Goal: Navigation & Orientation: Understand site structure

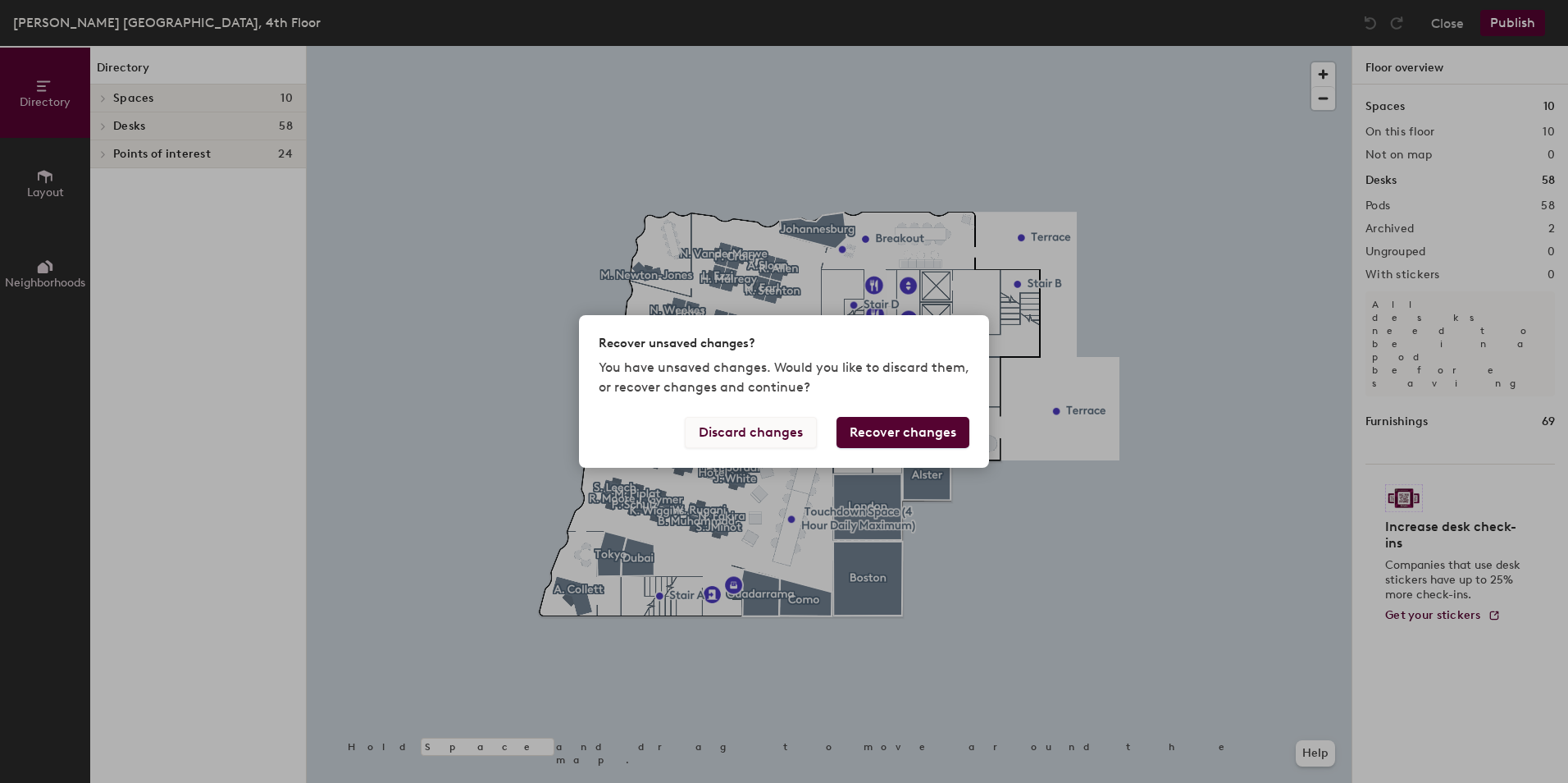
click at [768, 435] on button "Discard changes" at bounding box center [750, 433] width 132 height 31
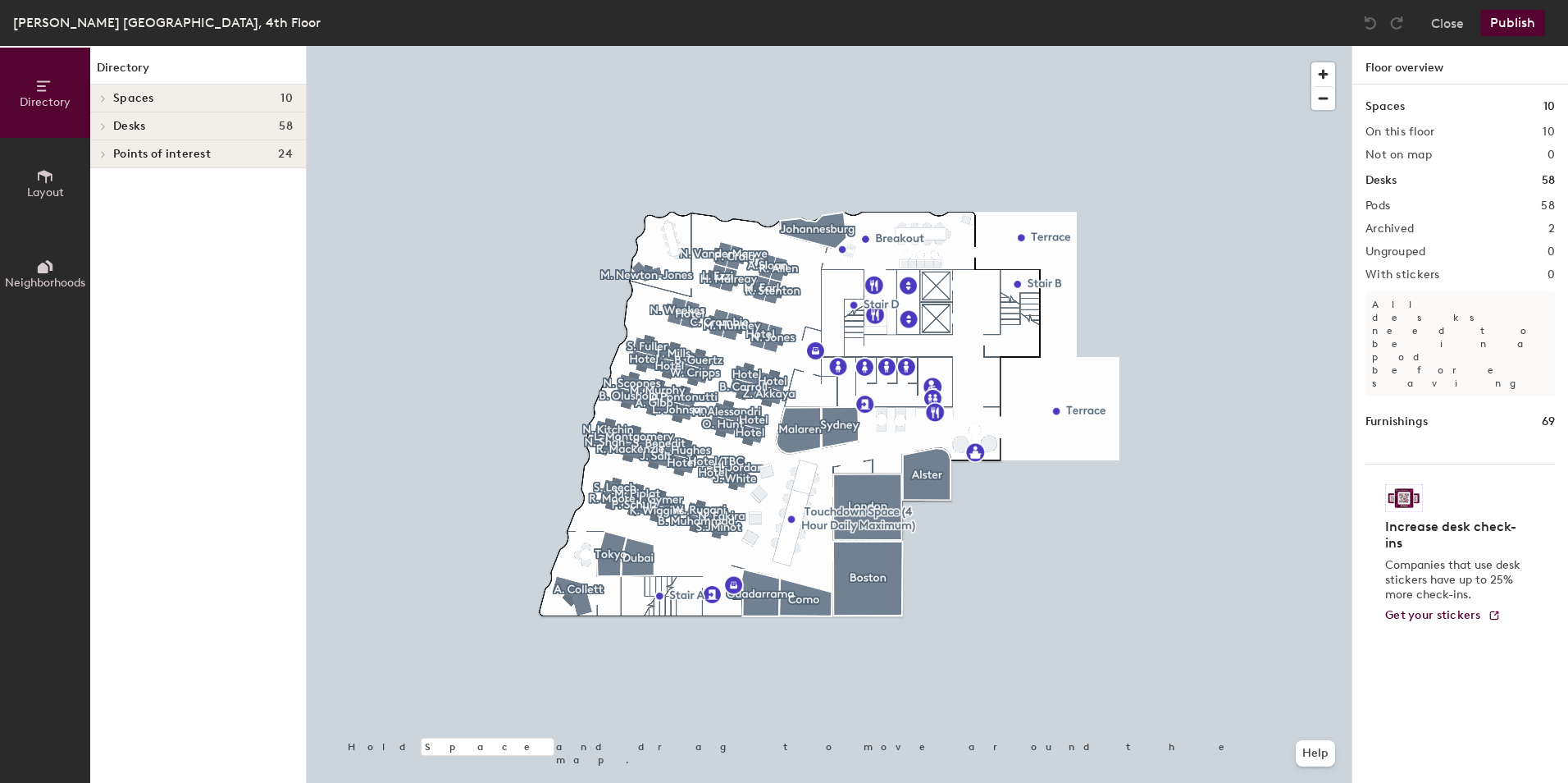
click at [218, 127] on h4 "Desks 58" at bounding box center [203, 126] width 180 height 13
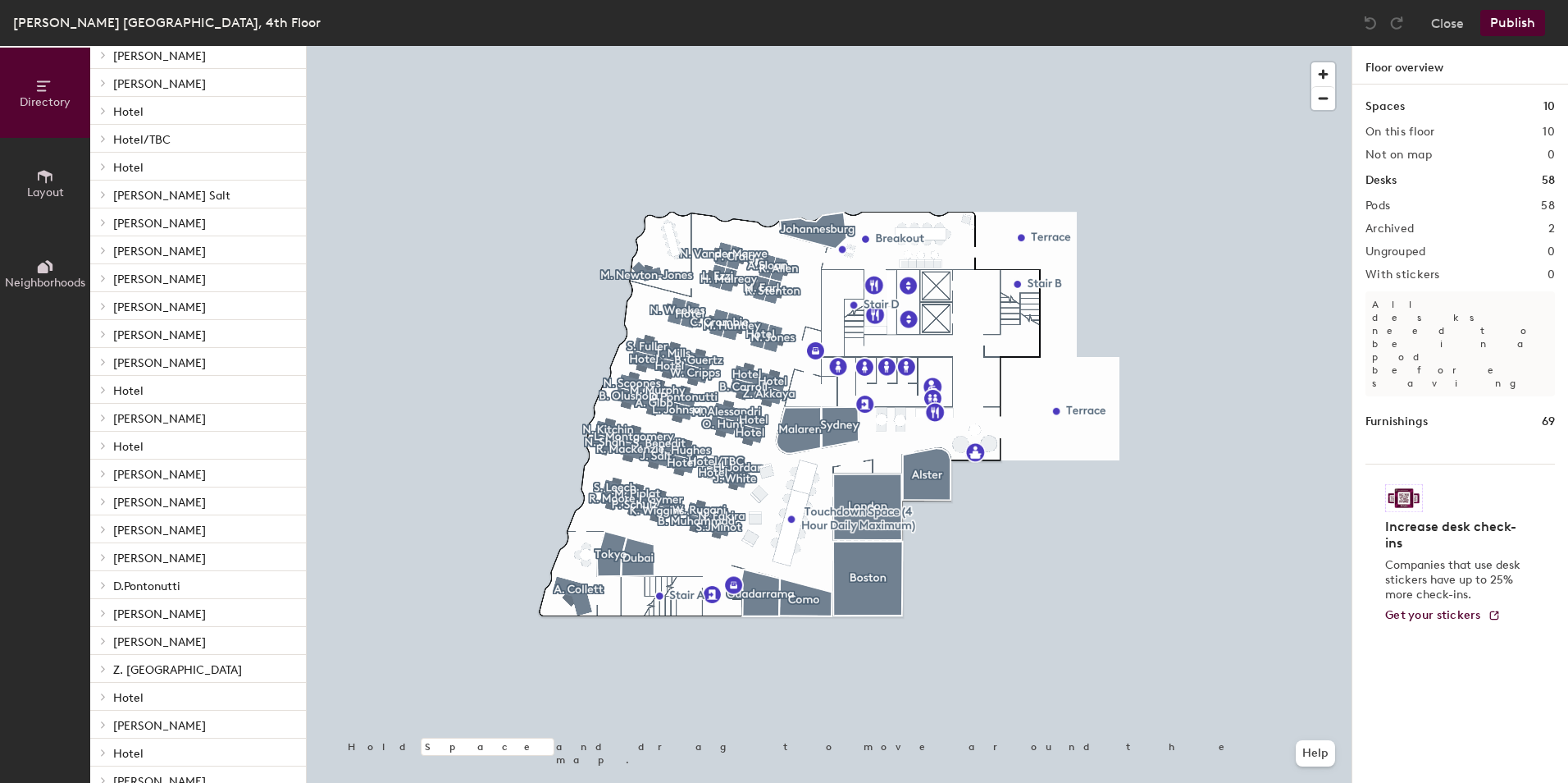
scroll to position [689, 0]
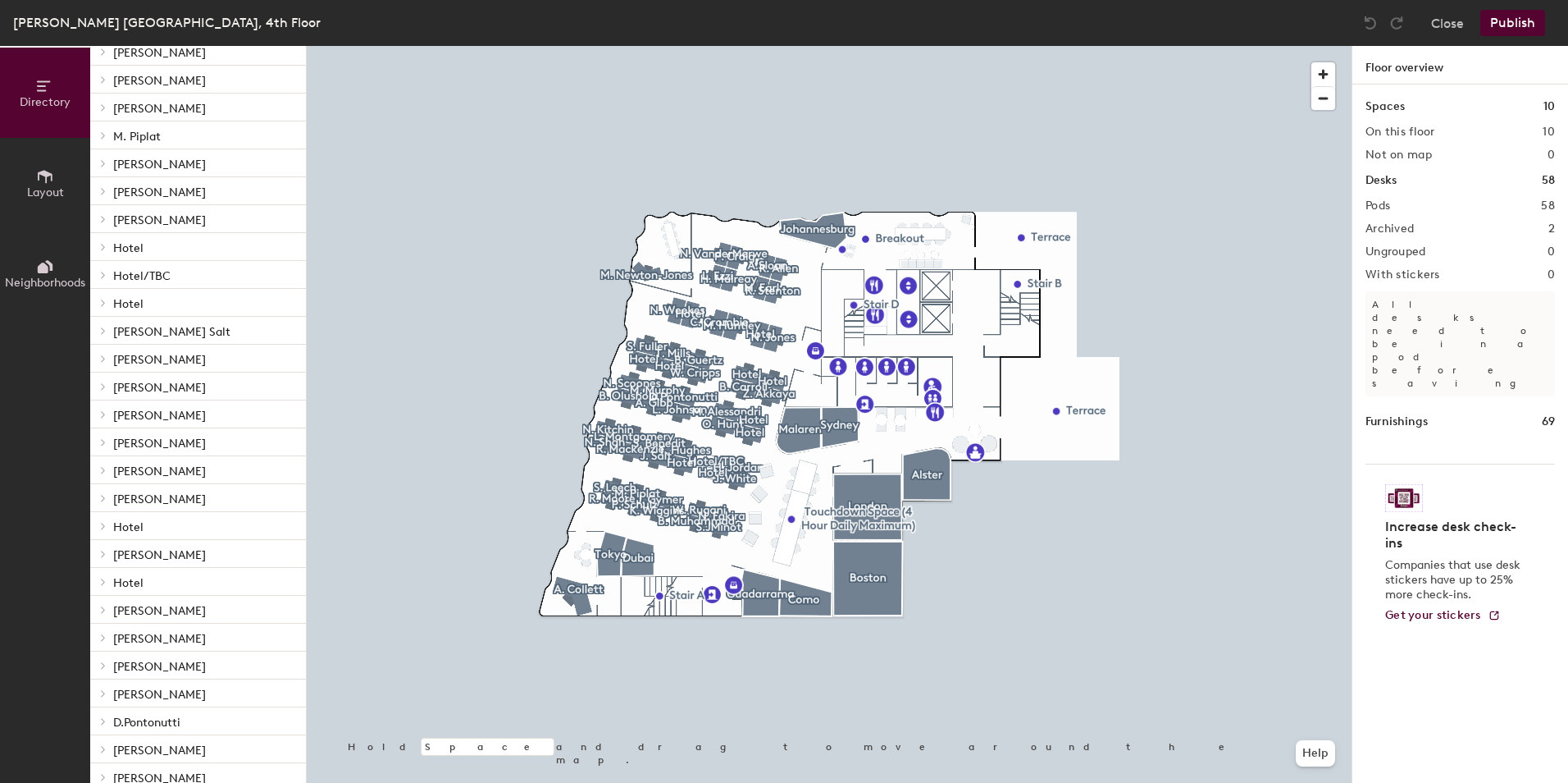
click at [104, 555] on icon at bounding box center [103, 553] width 6 height 8
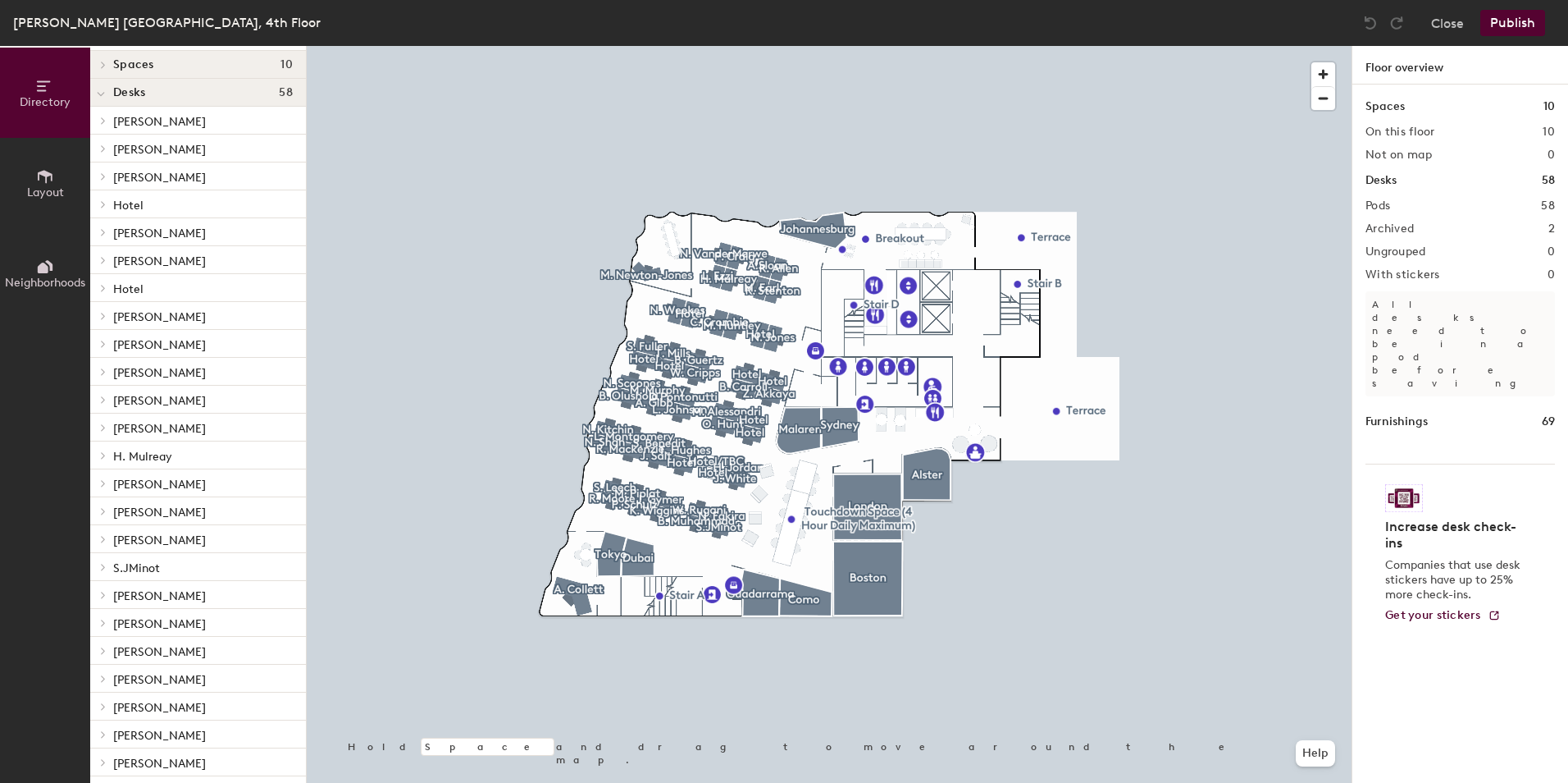
scroll to position [0, 0]
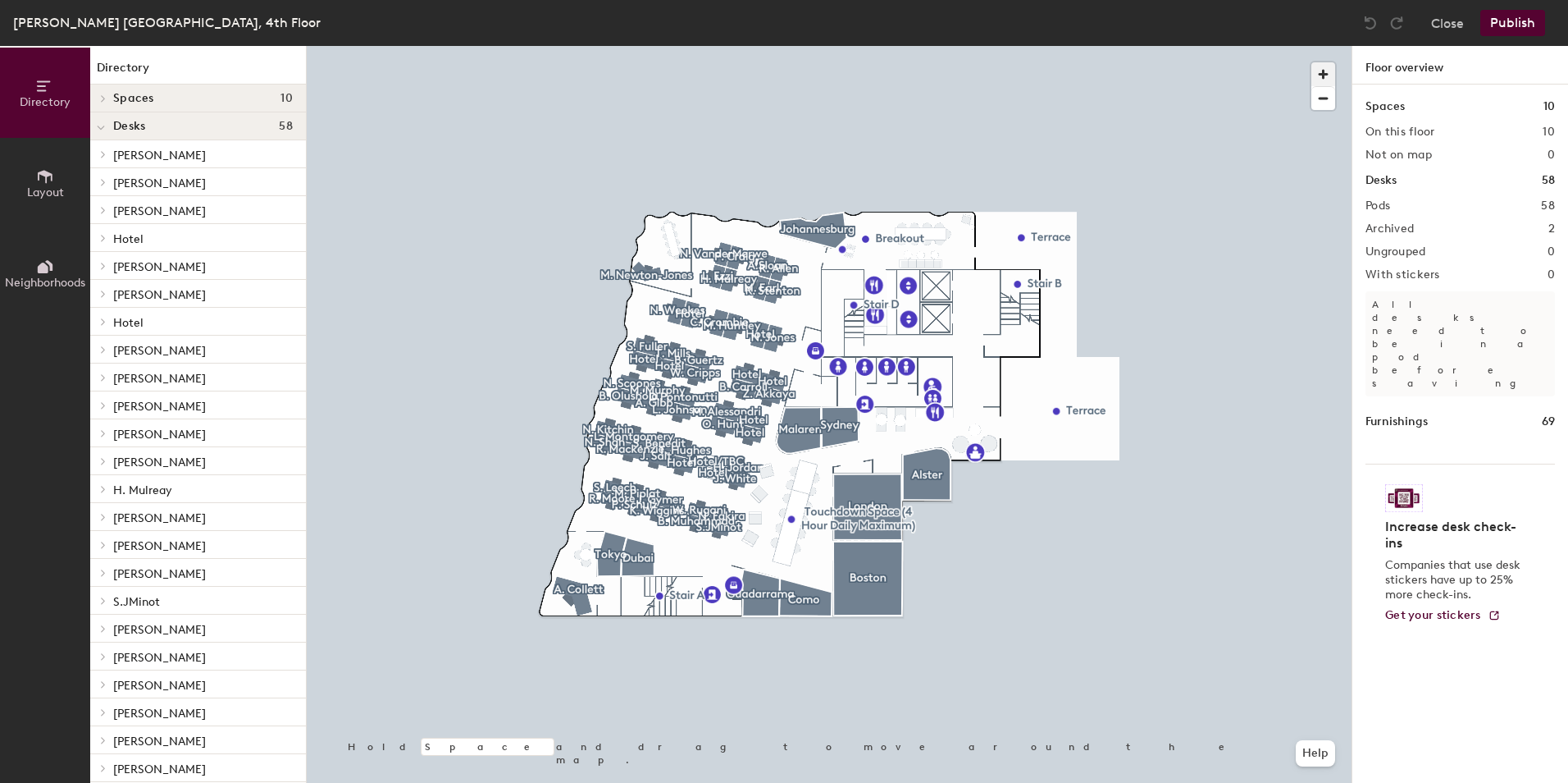
click at [1326, 75] on span "button" at bounding box center [1324, 75] width 24 height 24
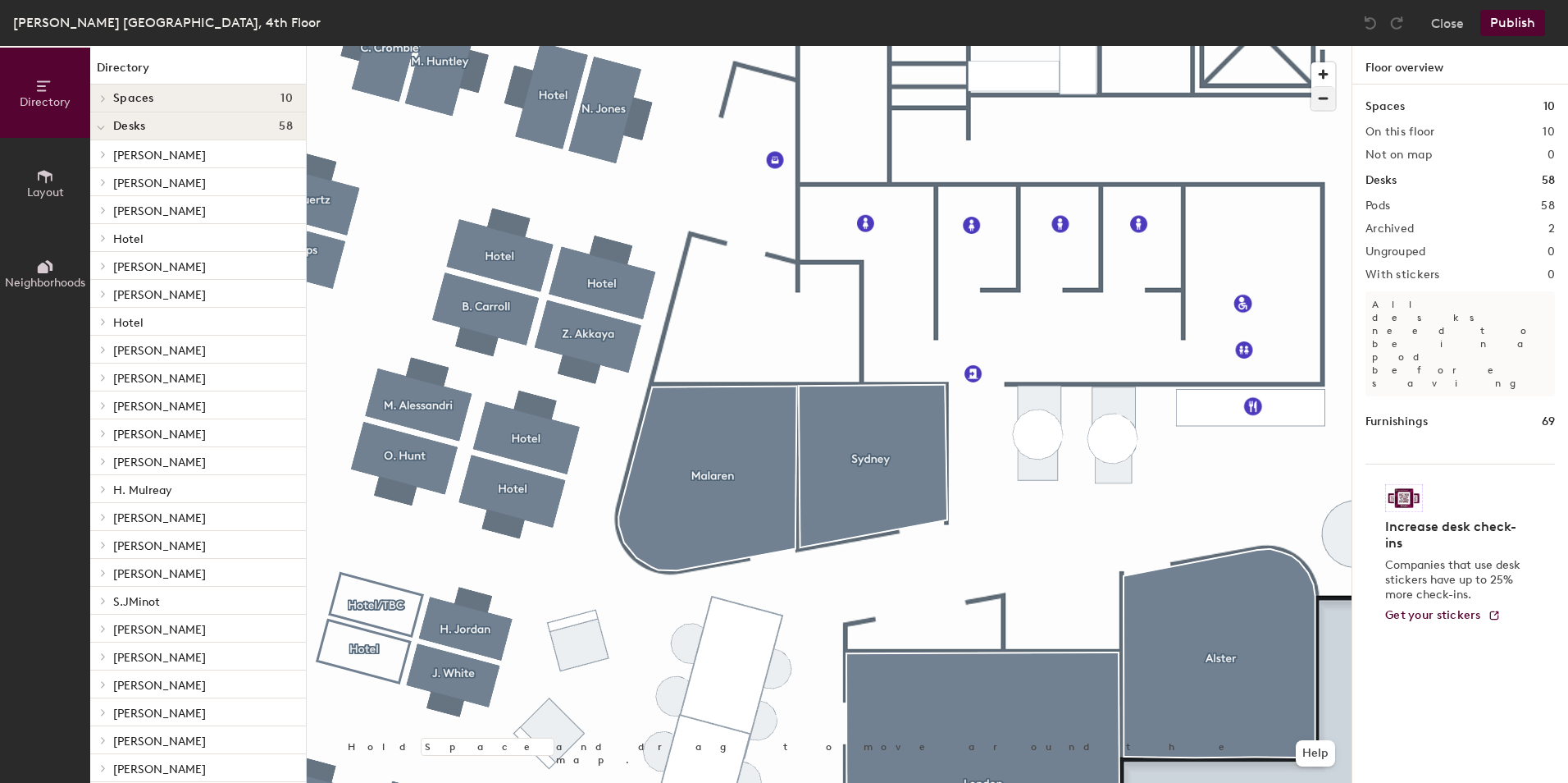
click at [461, 46] on div at bounding box center [830, 46] width 1045 height 0
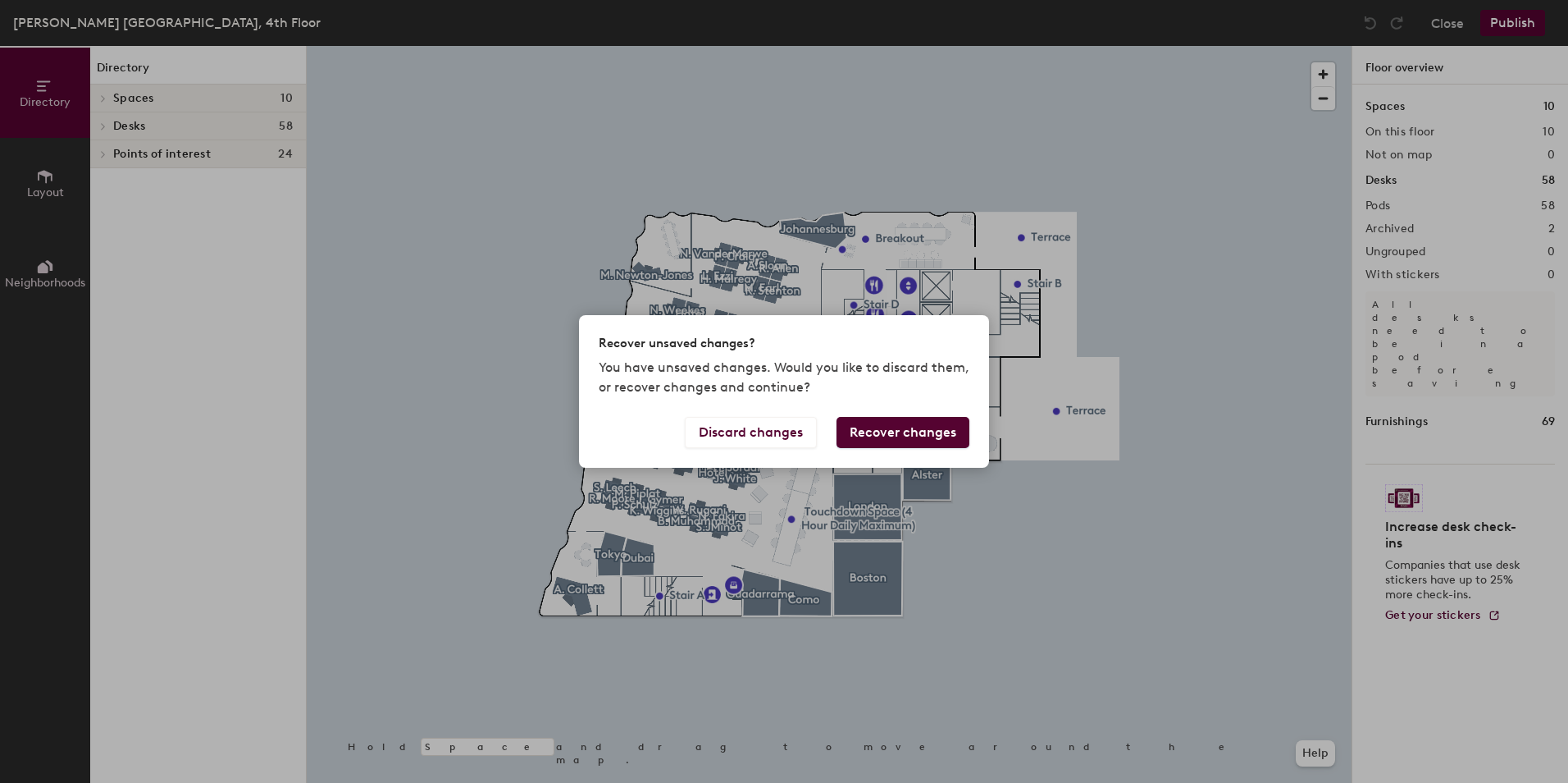
click at [880, 431] on button "Recover changes" at bounding box center [903, 433] width 133 height 31
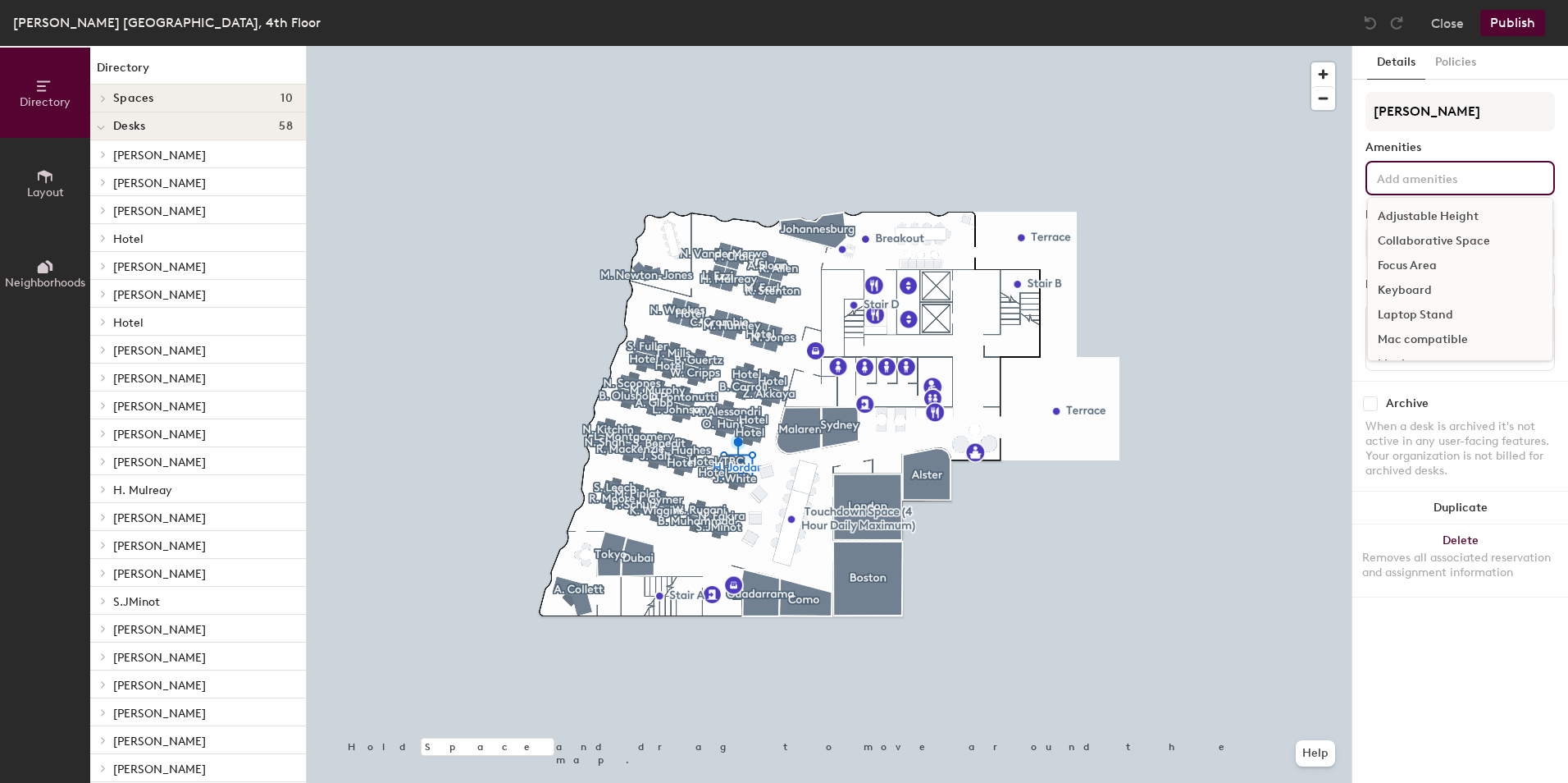
click at [1438, 177] on input at bounding box center [1447, 177] width 147 height 19
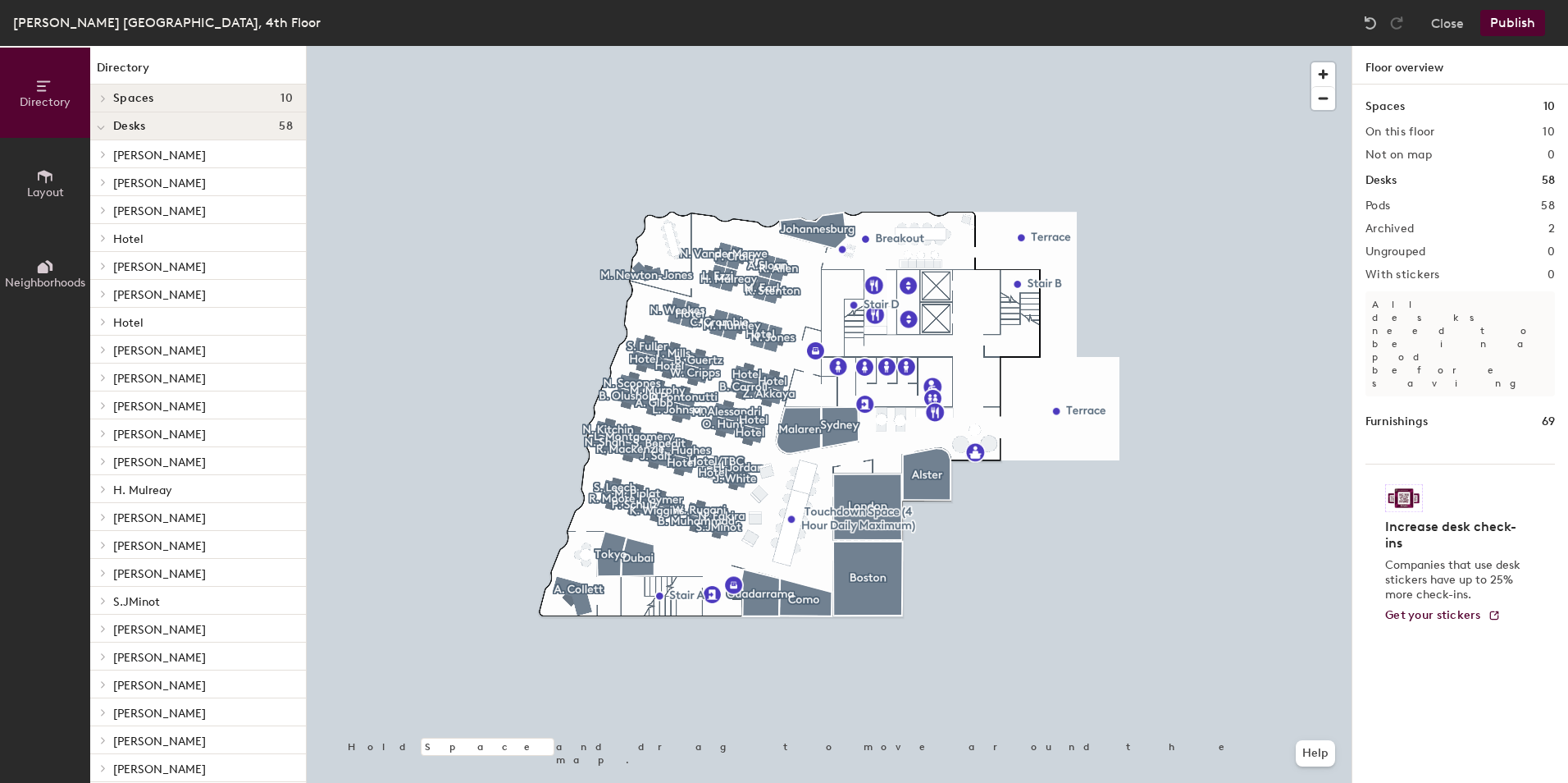
click at [1418, 182] on div "Desks 58" at bounding box center [1461, 181] width 190 height 18
click at [1397, 130] on h2 "On this floor" at bounding box center [1401, 132] width 70 height 13
click at [1366, 105] on h1 "Spaces" at bounding box center [1385, 107] width 40 height 18
drag, startPoint x: 1401, startPoint y: 361, endPoint x: 1324, endPoint y: 94, distance: 277.9
click at [1398, 345] on div "Spaces 10 On this floor 10 Not on map 0 Desks 58 Pods 58 Archived 2 Ungrouped 0…" at bounding box center [1460, 453] width 216 height 737
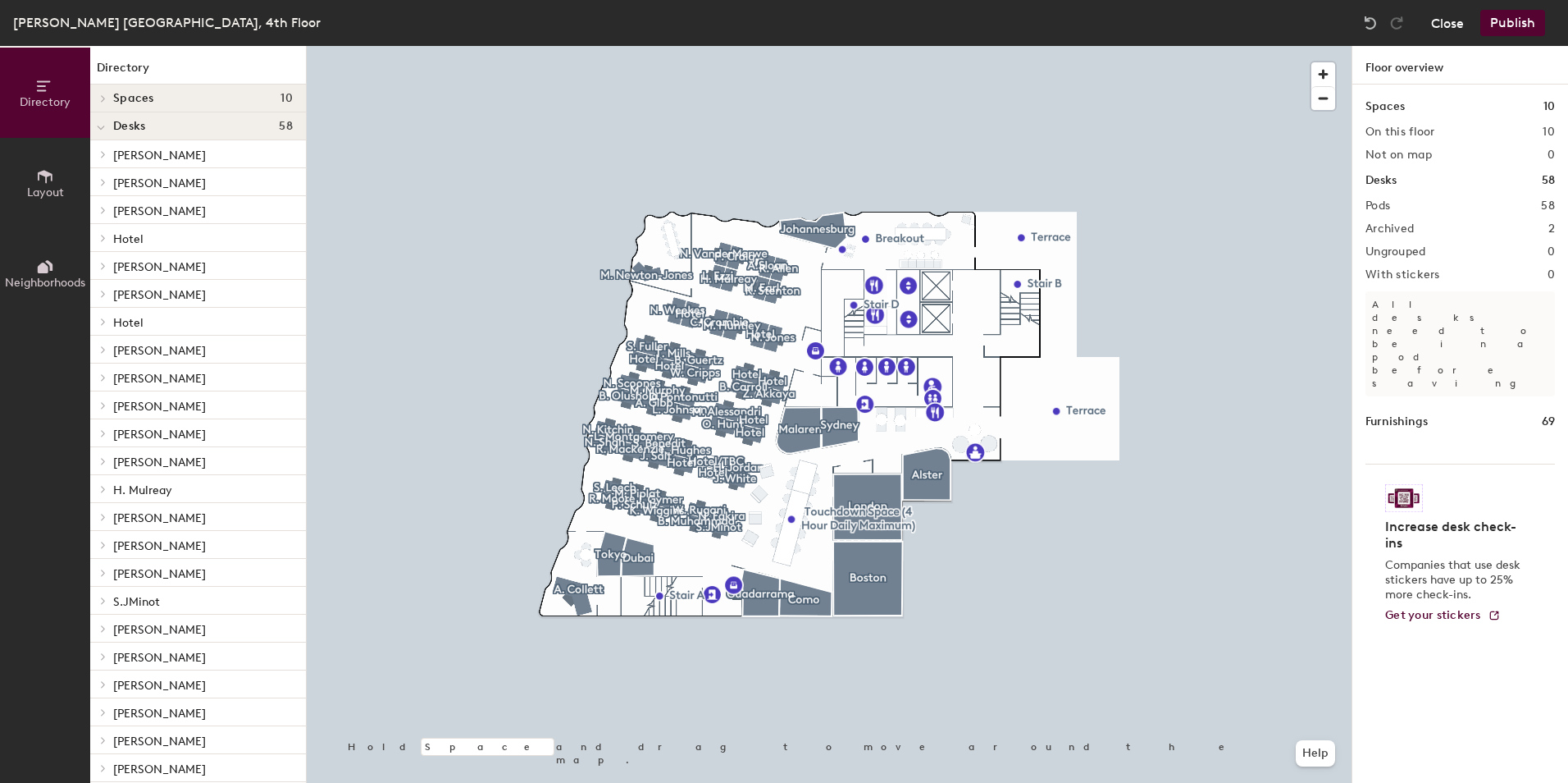
click at [1445, 25] on button "Close" at bounding box center [1448, 23] width 33 height 26
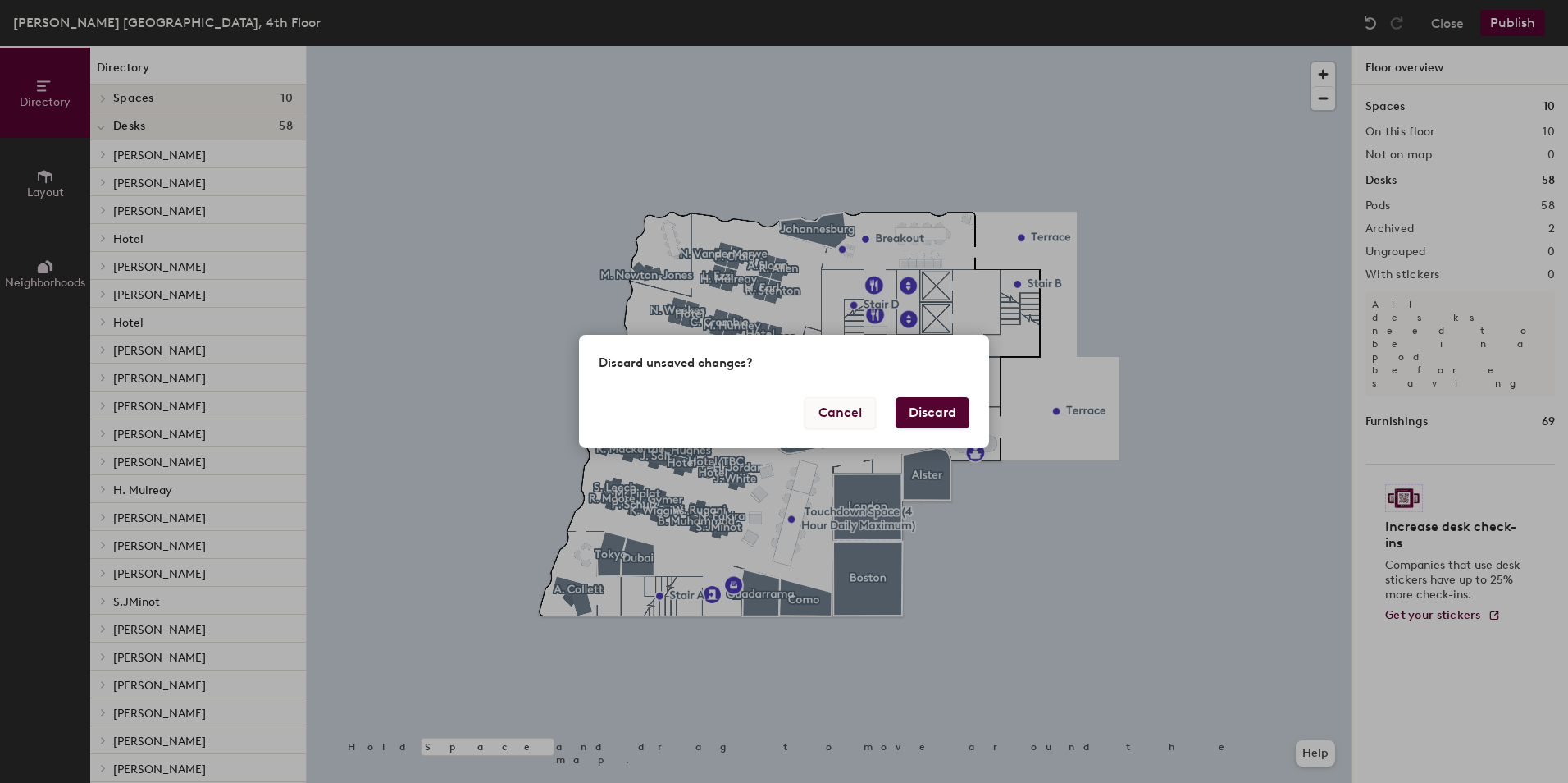
click at [850, 418] on button "Cancel" at bounding box center [840, 413] width 71 height 31
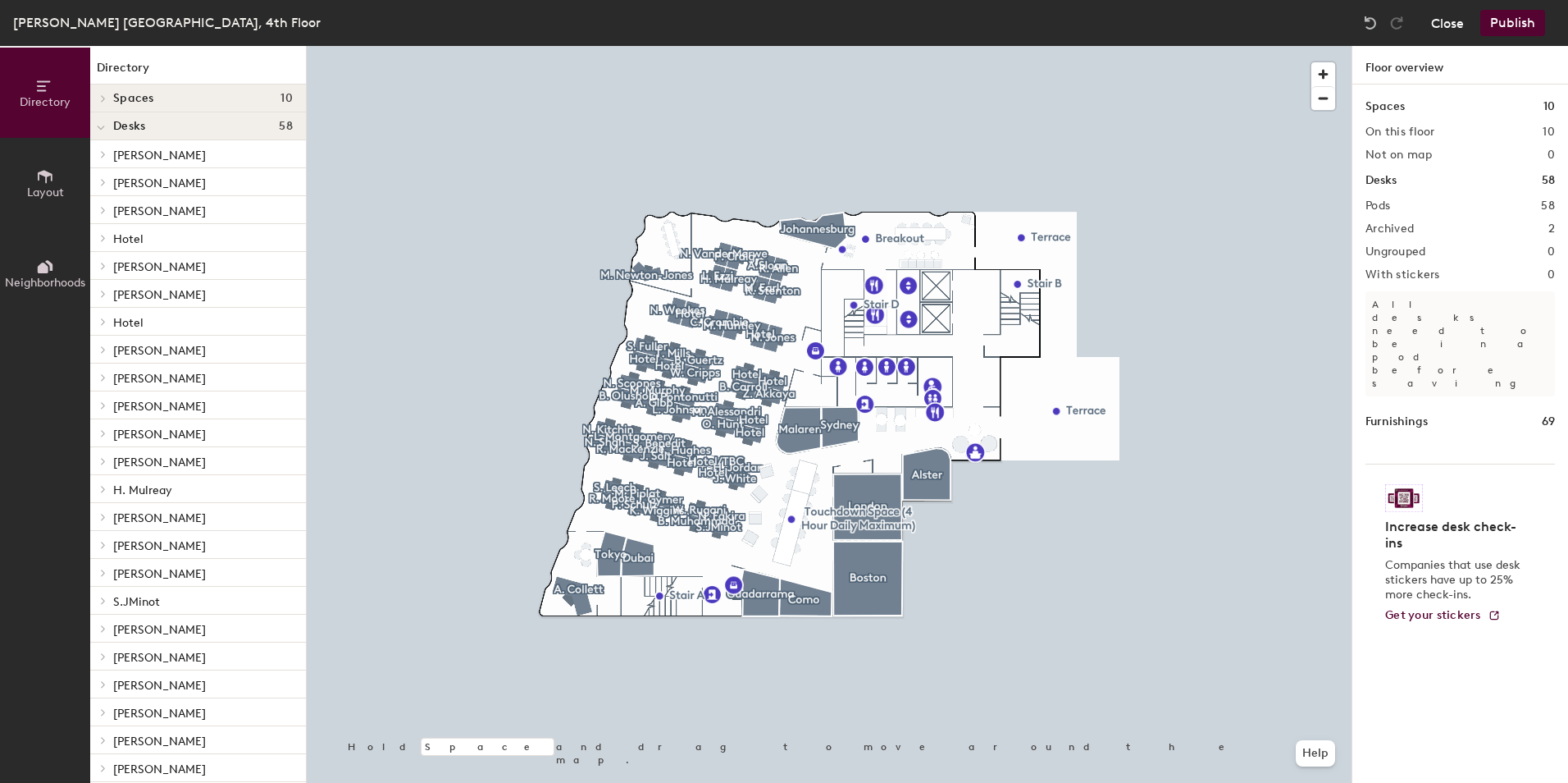
click at [1456, 23] on button "Close" at bounding box center [1448, 23] width 33 height 26
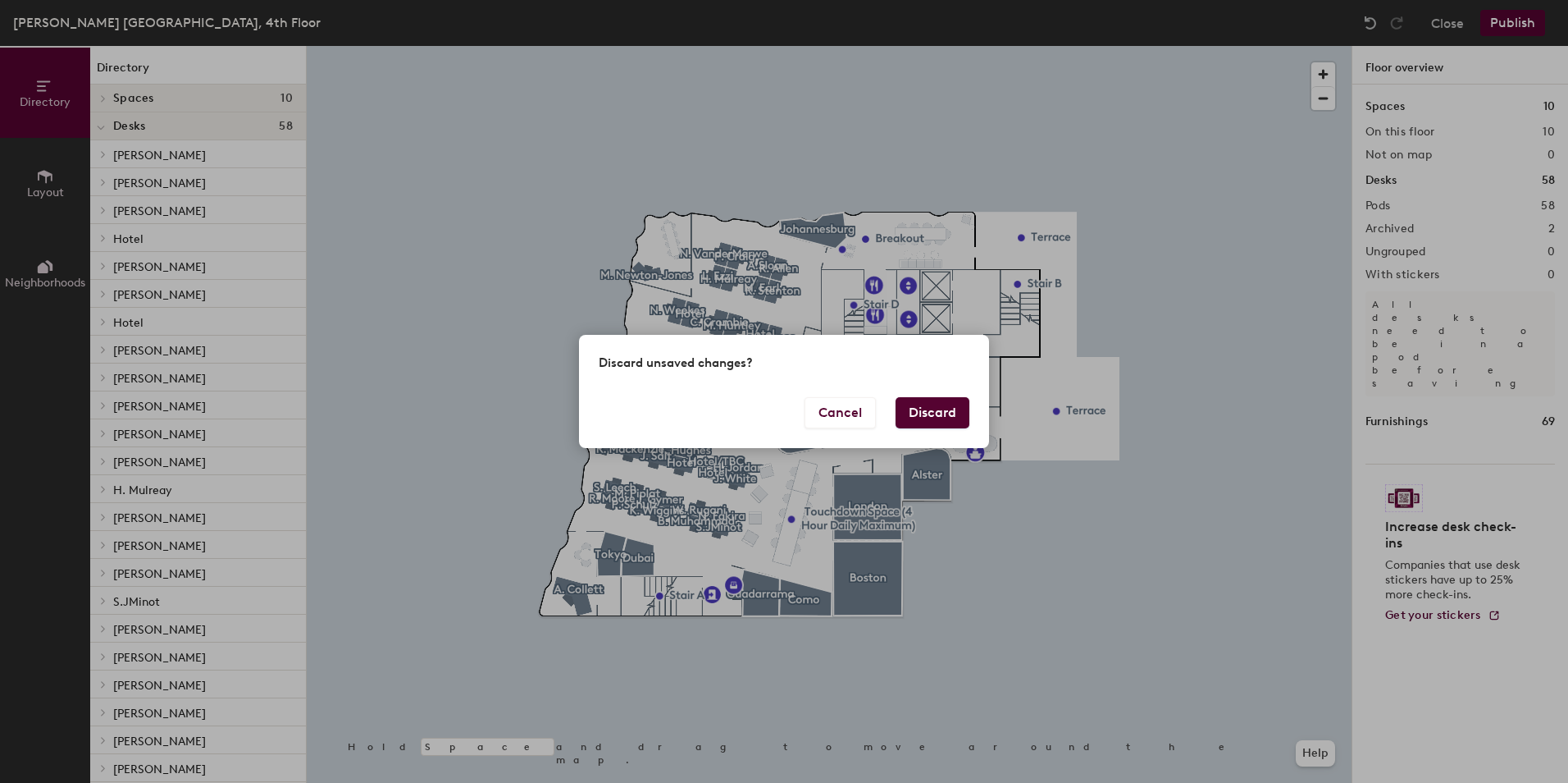
click at [940, 406] on button "Discard" at bounding box center [933, 413] width 74 height 31
